Goal: Understand process/instructions: Learn how to perform a task or action

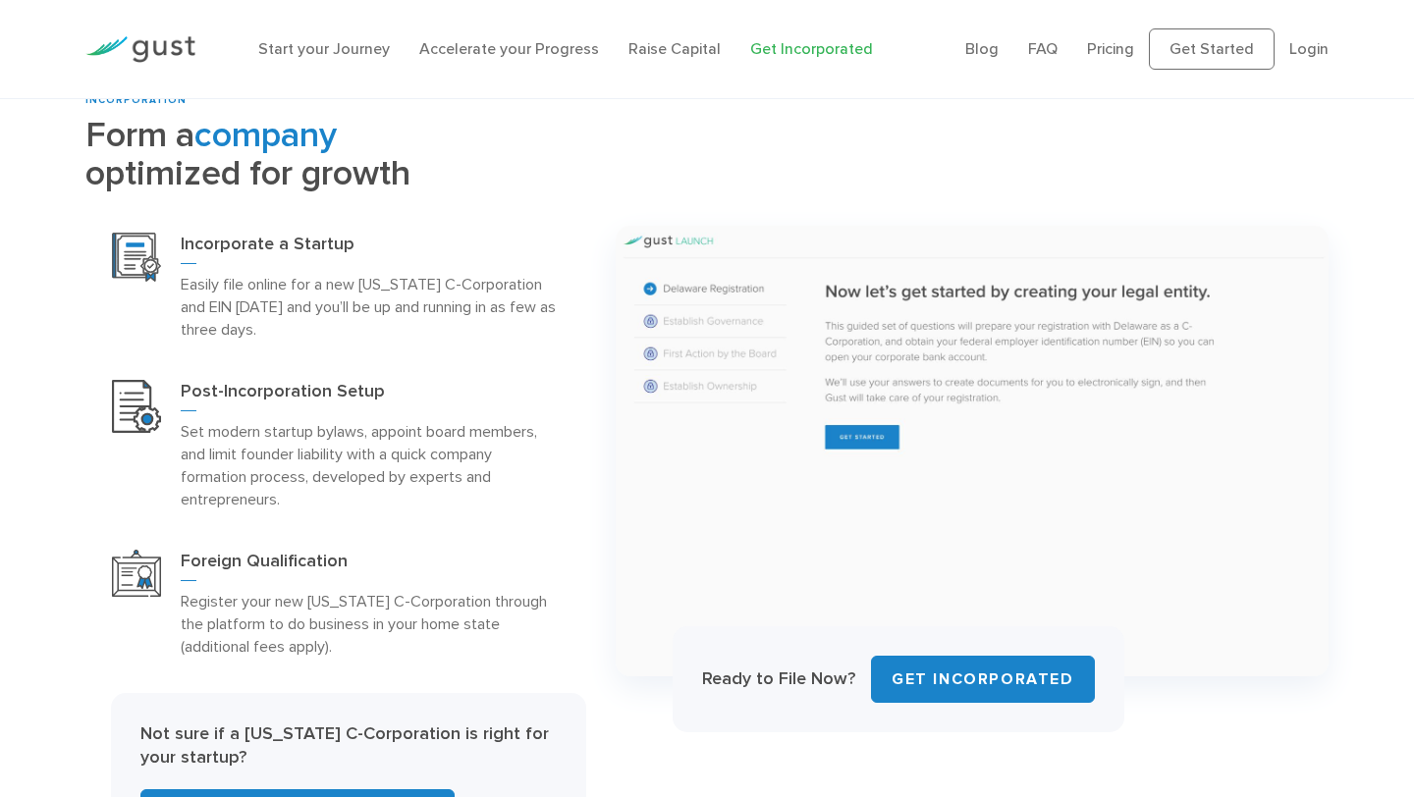
scroll to position [808, 0]
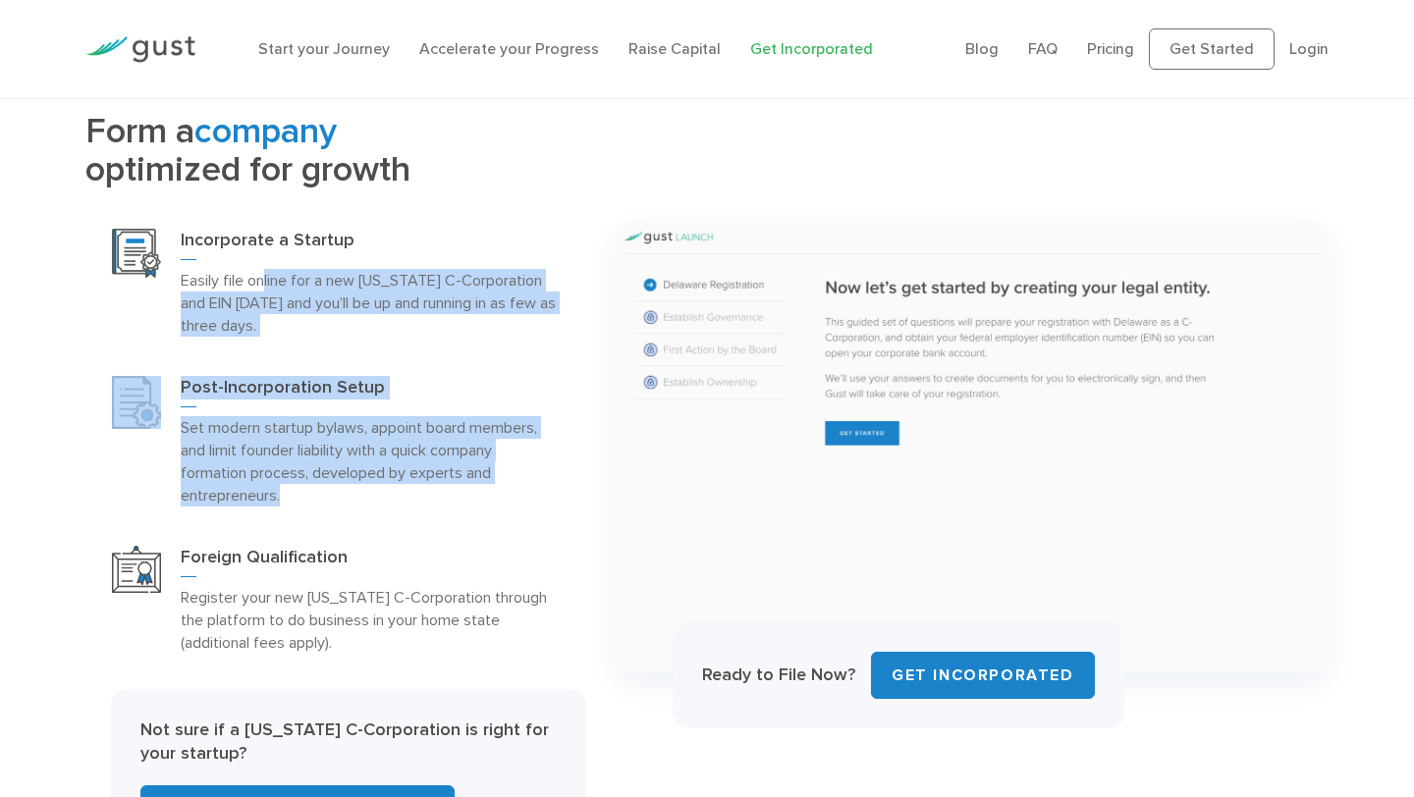
drag, startPoint x: 262, startPoint y: 275, endPoint x: 294, endPoint y: 482, distance: 209.5
click at [294, 483] on div "Incorporate a Startup Easily file online for a new [US_STATE] C-Corporation and…" at bounding box center [335, 441] width 501 height 464
click at [353, 458] on p "Set modern startup bylaws, appoint board members, and limit founder liability w…" at bounding box center [370, 461] width 379 height 90
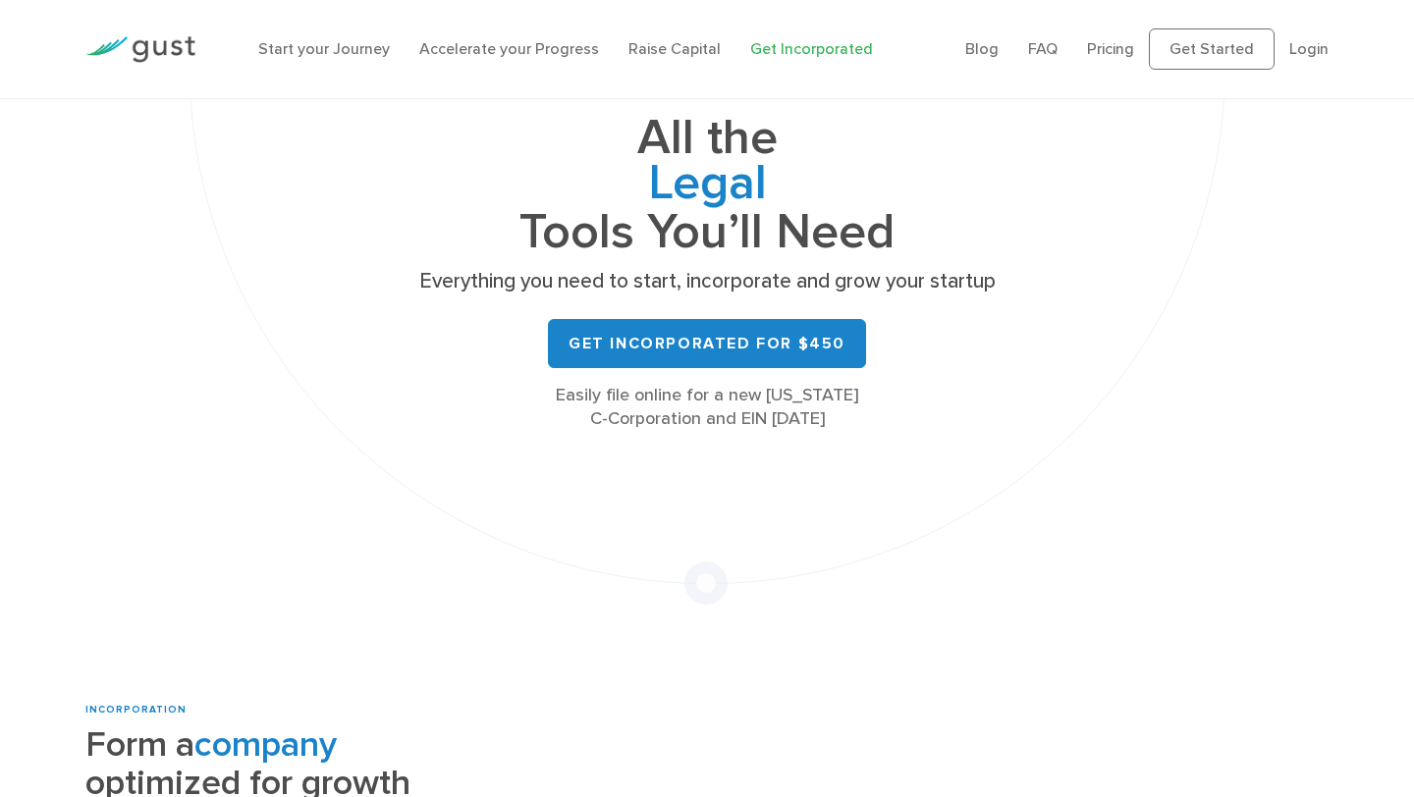
scroll to position [0, 0]
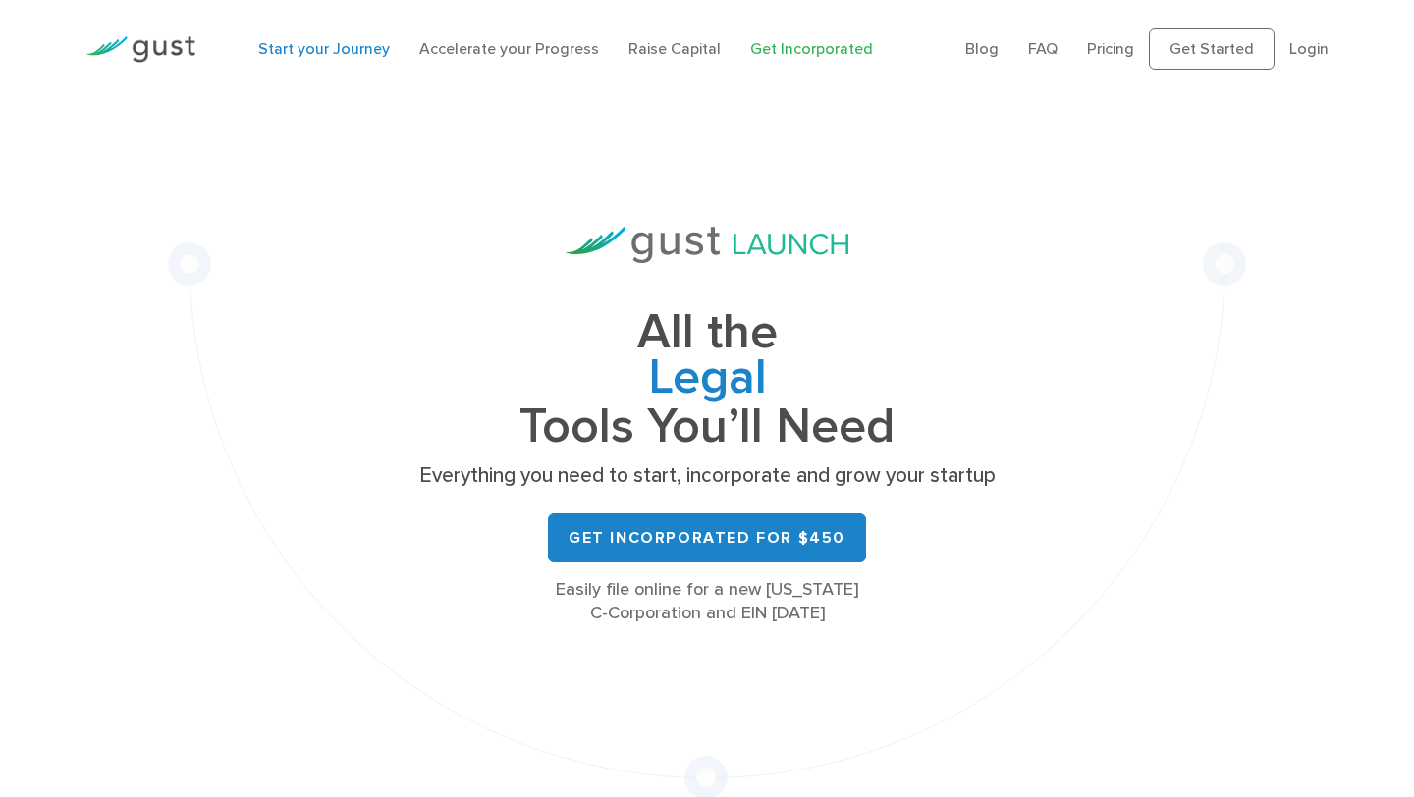
click at [337, 53] on link "Start your Journey" at bounding box center [324, 48] width 132 height 19
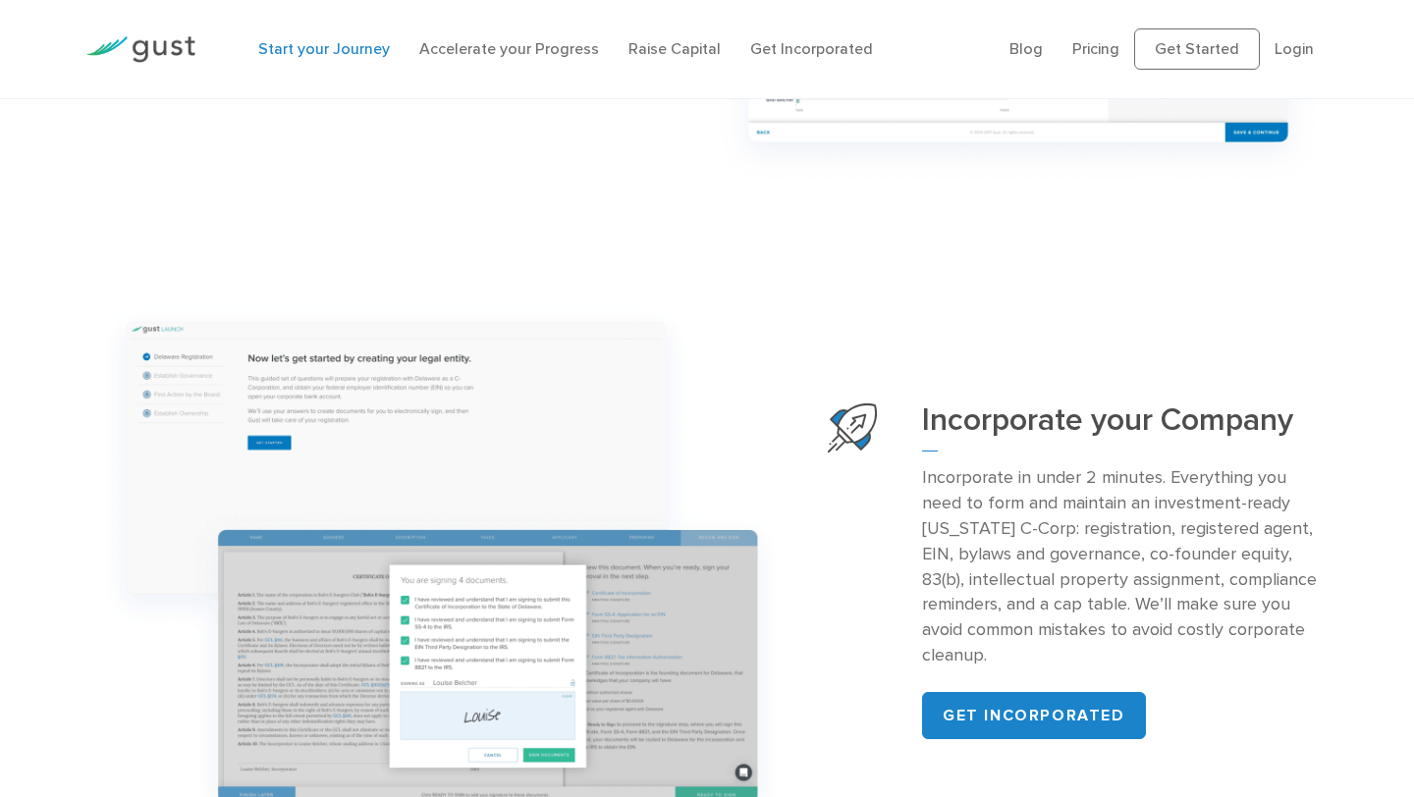
scroll to position [1778, 0]
